Goal: Task Accomplishment & Management: Use online tool/utility

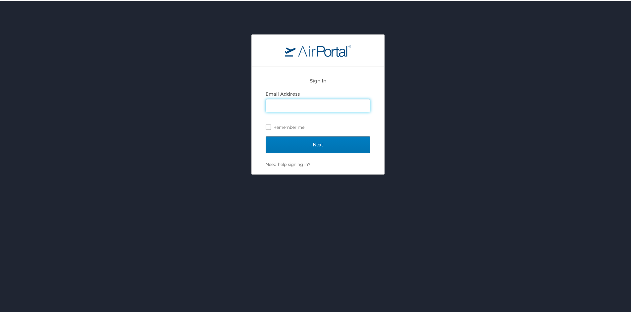
click at [278, 102] on input "Email Address" at bounding box center [318, 104] width 104 height 13
type input "Katara_williams@sus.edu"
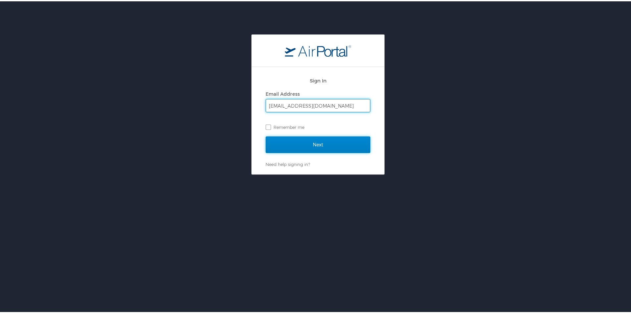
click at [280, 145] on input "Next" at bounding box center [318, 143] width 105 height 17
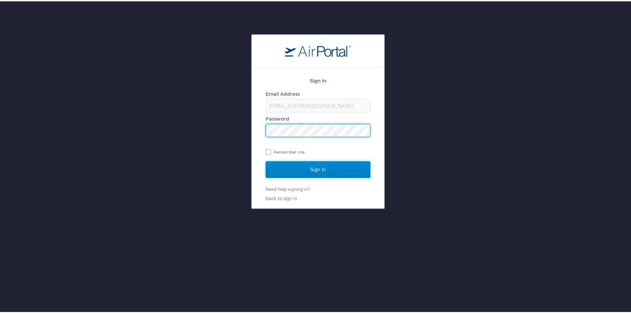
click at [295, 169] on input "Sign In" at bounding box center [318, 168] width 105 height 17
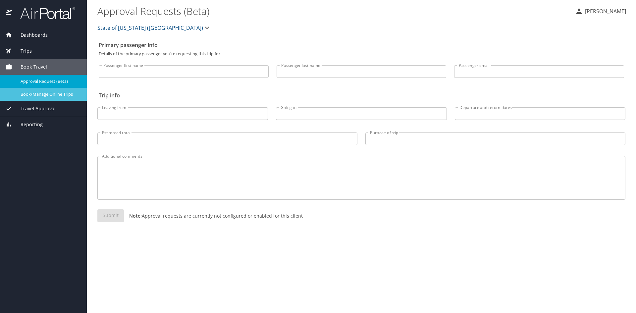
click at [37, 96] on span "Book/Manage Online Trips" at bounding box center [50, 94] width 58 height 6
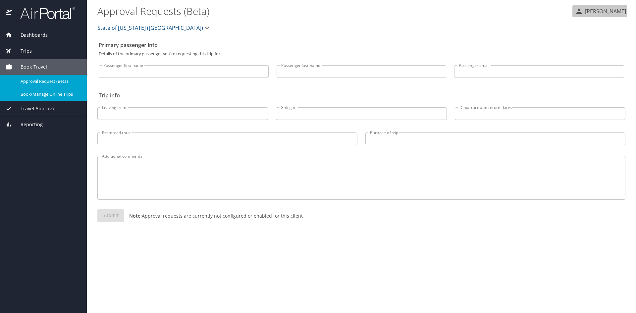
click at [602, 12] on p "[PERSON_NAME]" at bounding box center [604, 11] width 43 height 8
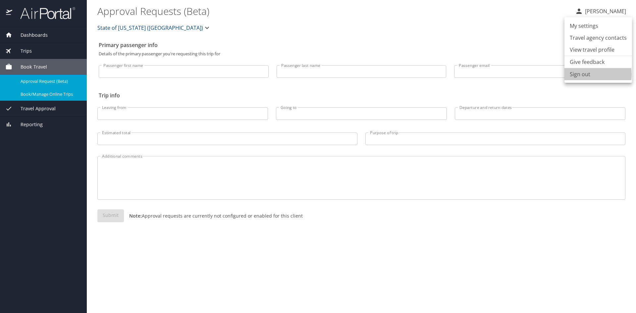
click at [591, 75] on li "Sign out" at bounding box center [598, 74] width 68 height 12
